Goal: Information Seeking & Learning: Learn about a topic

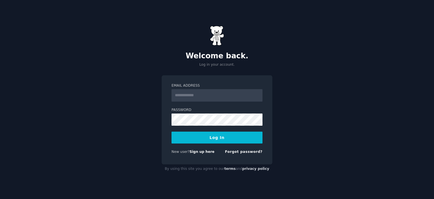
click at [196, 96] on input "Email Address" at bounding box center [217, 95] width 91 height 12
type input "**********"
click at [190, 136] on button "Log In" at bounding box center [217, 137] width 91 height 12
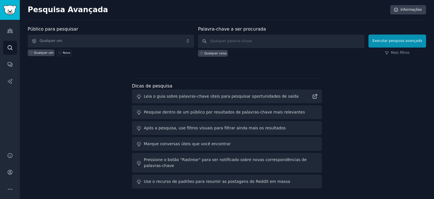
click at [74, 90] on div "Público para pesquisar Qualquer um Qualquer um Novo Palavra-chave a ser procura…" at bounding box center [227, 108] width 398 height 165
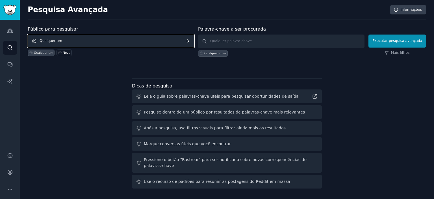
click at [192, 42] on span "Qualquer um" at bounding box center [111, 40] width 166 height 13
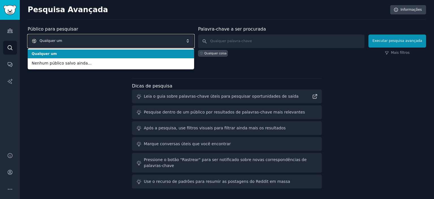
click at [192, 40] on span "Qualquer um" at bounding box center [111, 40] width 166 height 13
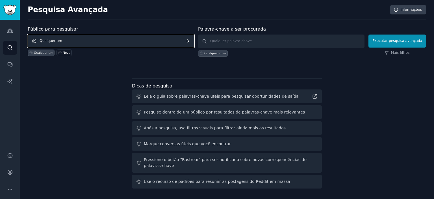
click at [192, 42] on span "Qualquer um" at bounding box center [111, 40] width 166 height 13
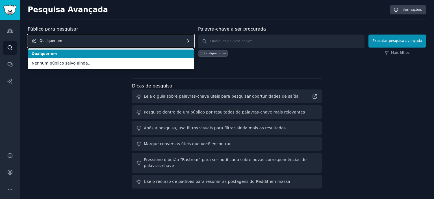
click at [192, 42] on span "Qualquer um" at bounding box center [111, 40] width 166 height 13
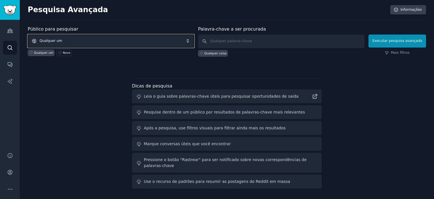
click at [118, 42] on span "Qualquer um" at bounding box center [111, 40] width 166 height 13
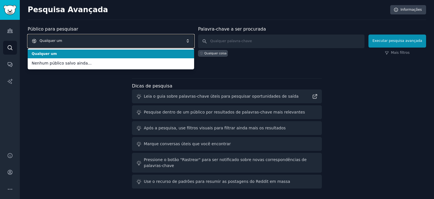
click at [118, 42] on span "Qualquer um" at bounding box center [111, 40] width 166 height 13
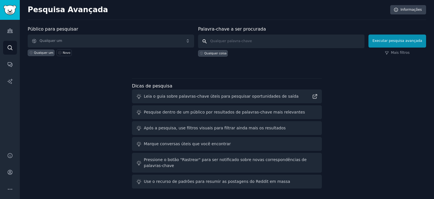
click at [250, 42] on input "text" at bounding box center [281, 41] width 166 height 14
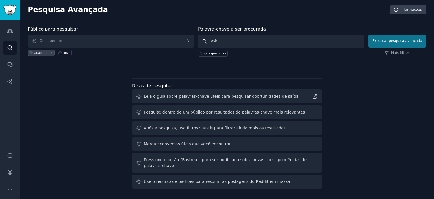
type input "lash"
click at [392, 40] on font "Executar pesquisa avançada" at bounding box center [397, 41] width 50 height 4
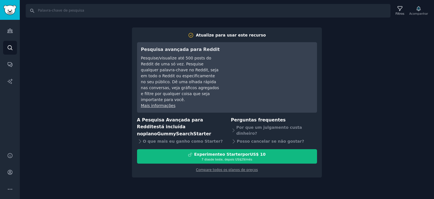
click at [366, 75] on div "Procurar Filtros Acompanhar Atualize para usar este recurso Pesquisa avançada p…" at bounding box center [227, 99] width 414 height 199
click at [99, 79] on div "Procurar Filtros Acompanhar Atualize para usar este recurso Pesquisa avançada p…" at bounding box center [227, 99] width 414 height 199
click at [314, 30] on div "Atualize para usar este recurso Pesquisa avançada para Reddit Pesquise/visualiz…" at bounding box center [227, 102] width 190 height 150
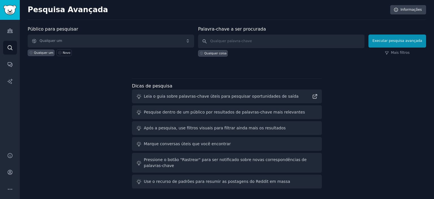
click at [32, 53] on icon at bounding box center [31, 53] width 4 height 4
click at [215, 53] on font "Qualquer coisa" at bounding box center [215, 52] width 22 height 3
click at [384, 41] on font "Executar pesquisa avançada" at bounding box center [397, 41] width 50 height 4
click at [260, 40] on input "text" at bounding box center [281, 41] width 166 height 14
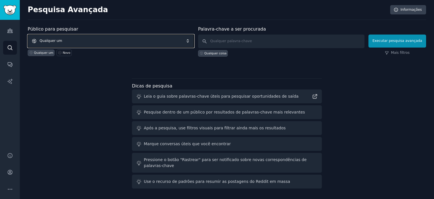
click at [192, 42] on span "Qualquer um" at bounding box center [111, 40] width 166 height 13
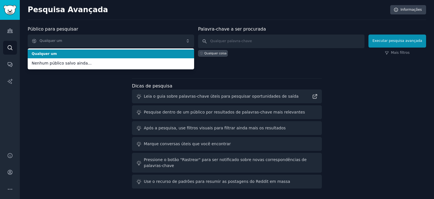
click at [123, 51] on span "Qualquer um" at bounding box center [111, 53] width 159 height 5
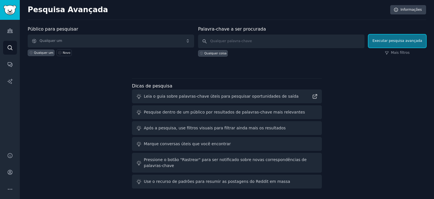
click at [401, 42] on font "Executar pesquisa avançada" at bounding box center [397, 41] width 50 height 4
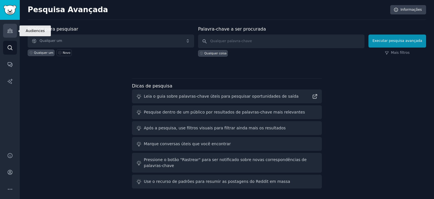
click at [10, 31] on icon "Barra lateral" at bounding box center [10, 31] width 6 height 6
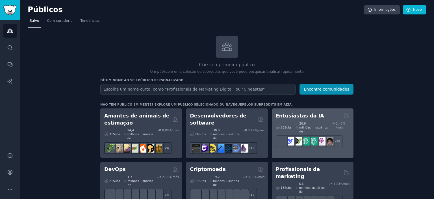
scroll to position [28, 0]
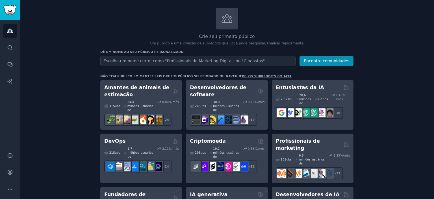
click at [165, 60] on input "text" at bounding box center [197, 61] width 195 height 10
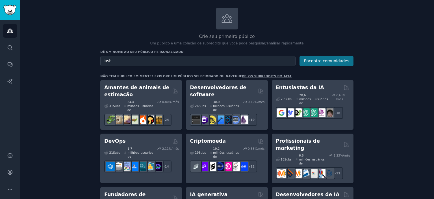
type input "lash"
click at [335, 61] on font "Encontre comunidades" at bounding box center [326, 60] width 45 height 5
